Goal: Task Accomplishment & Management: Use online tool/utility

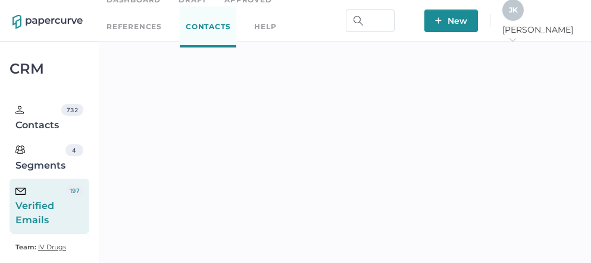
click at [523, 19] on div "J K" at bounding box center [512, 9] width 21 height 21
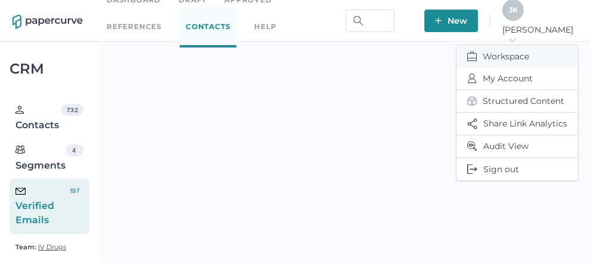
click at [509, 48] on span "Workspace" at bounding box center [517, 56] width 100 height 23
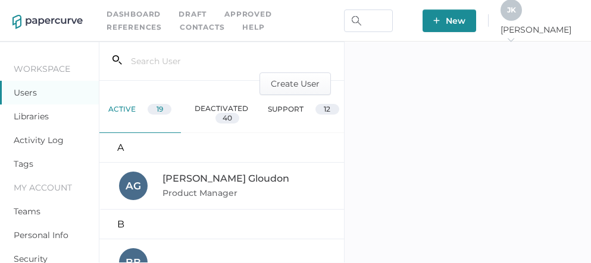
click at [44, 139] on link "Activity Log" at bounding box center [39, 140] width 50 height 11
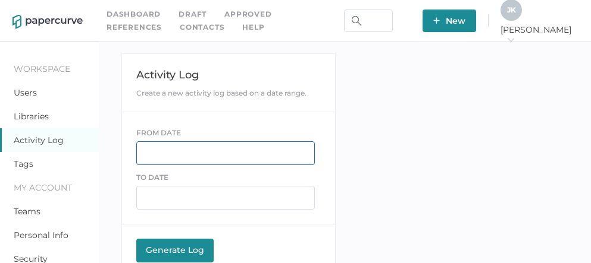
click at [158, 161] on input "text" at bounding box center [225, 154] width 178 height 24
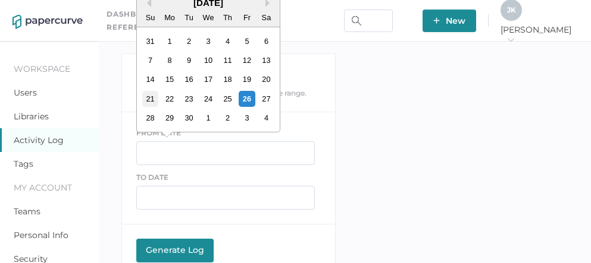
click at [146, 101] on div "21" at bounding box center [150, 99] width 16 height 16
type input "09/21/2025"
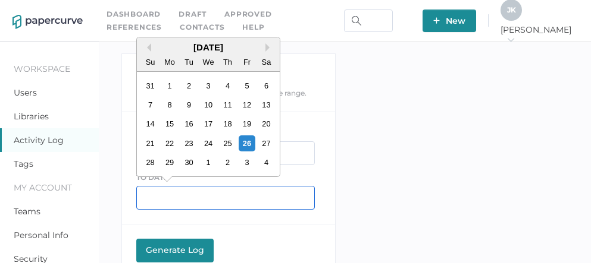
click at [186, 202] on input "text" at bounding box center [225, 198] width 178 height 24
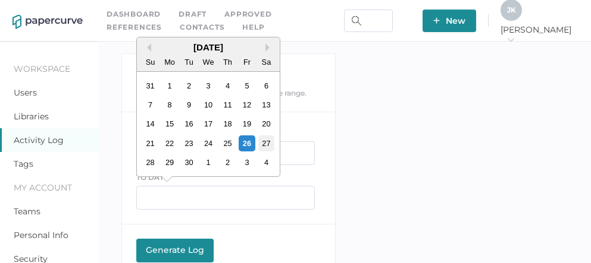
click at [266, 145] on div "27" at bounding box center [266, 144] width 16 height 16
type input "09/27/2025"
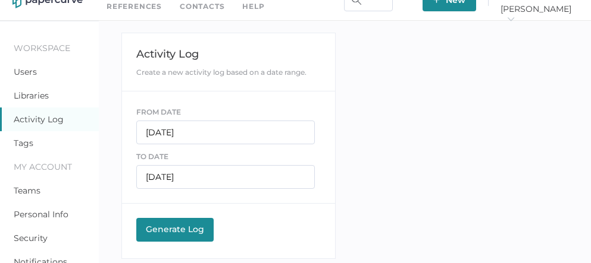
scroll to position [22, 0]
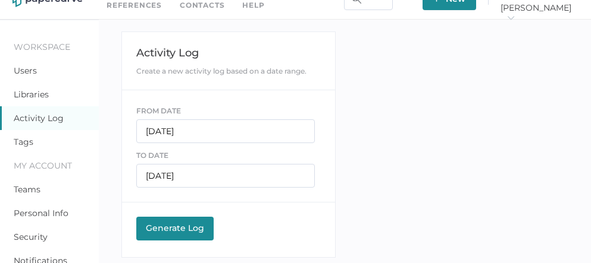
click at [174, 225] on div "Generate Log" at bounding box center [174, 228] width 65 height 11
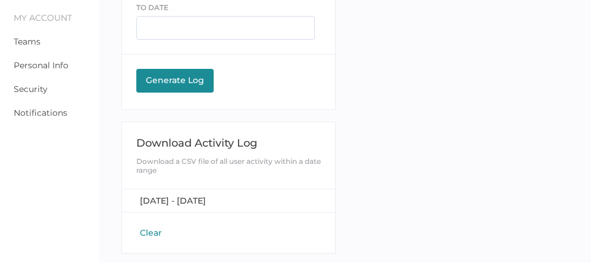
scroll to position [170, 0]
click at [174, 196] on span "September 21, 2025 - September 27, 2025" at bounding box center [173, 201] width 66 height 11
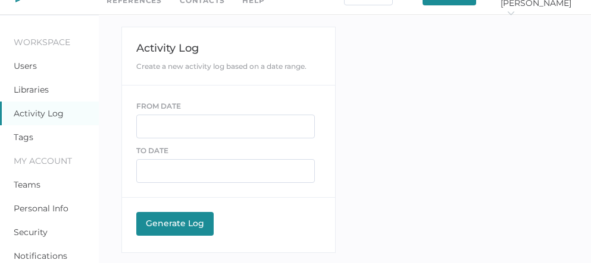
scroll to position [0, 0]
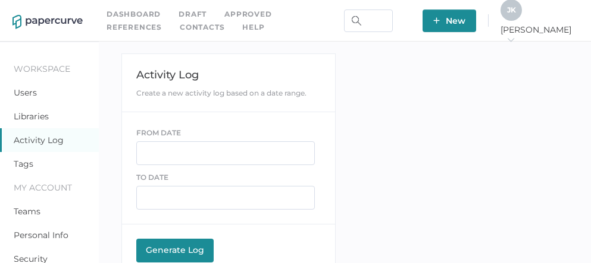
click at [180, 23] on link "Contacts" at bounding box center [202, 27] width 45 height 13
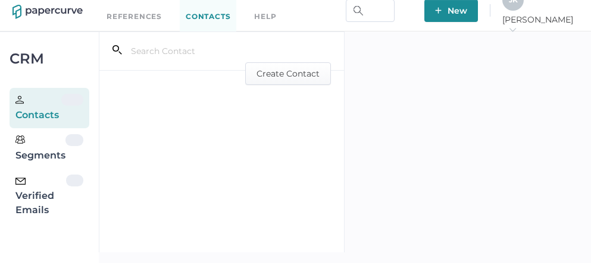
scroll to position [20, 0]
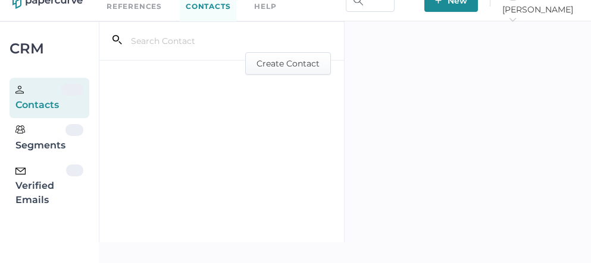
click at [32, 199] on div "Verified Emails" at bounding box center [40, 186] width 51 height 43
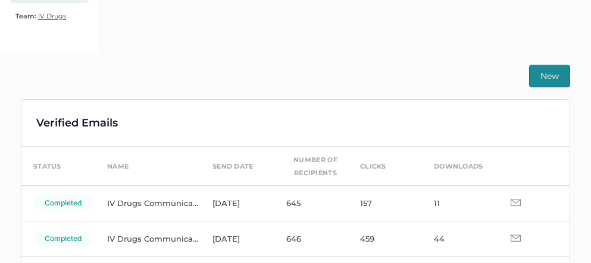
scroll to position [244, 0]
